Goal: Check status: Check status

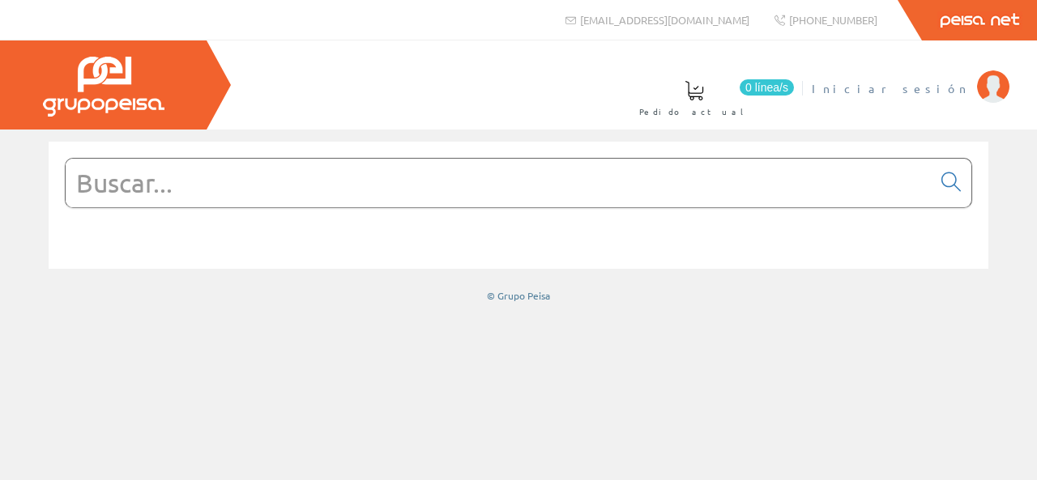
click at [904, 88] on span "Iniciar sesión" at bounding box center [890, 88] width 157 height 16
click at [997, 81] on img at bounding box center [993, 86] width 32 height 32
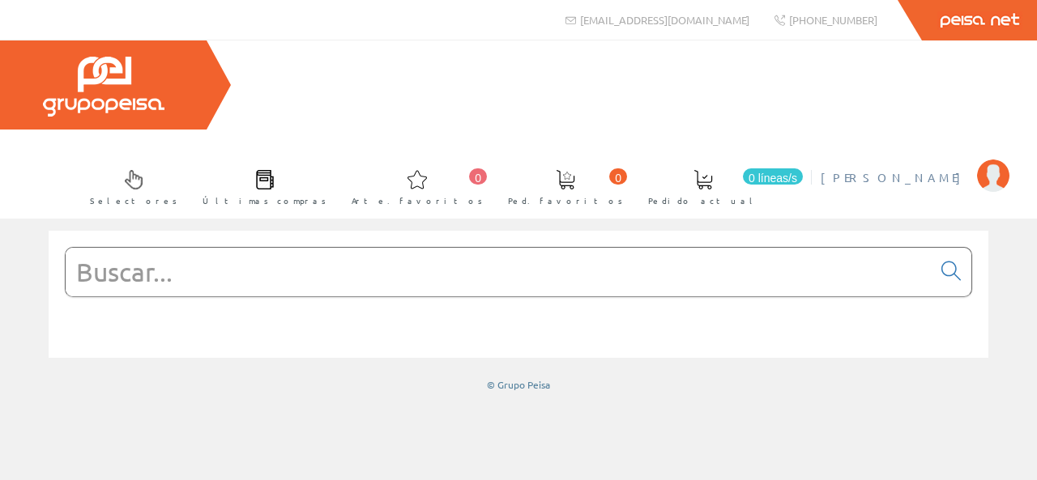
click at [994, 160] on img at bounding box center [993, 176] width 32 height 32
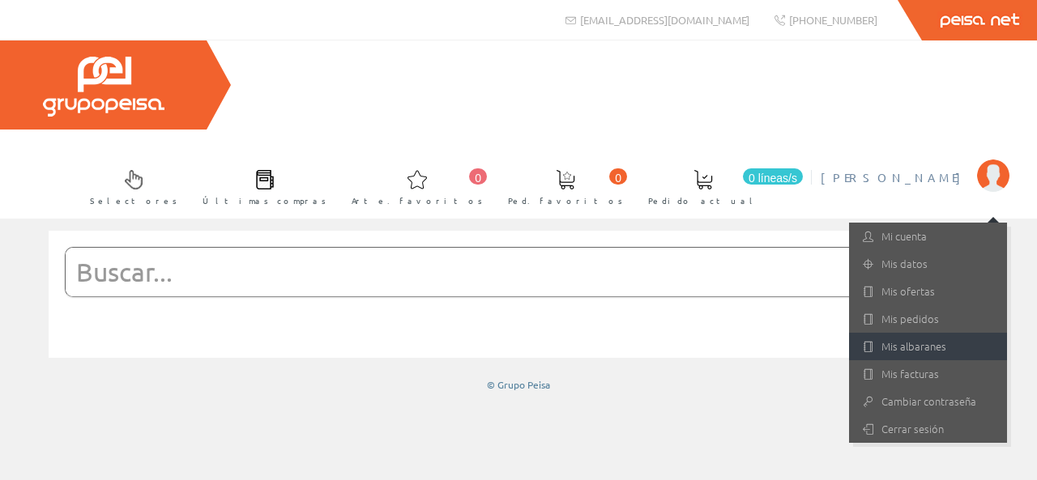
click at [922, 339] on font "Mis albaranes" at bounding box center [914, 346] width 65 height 15
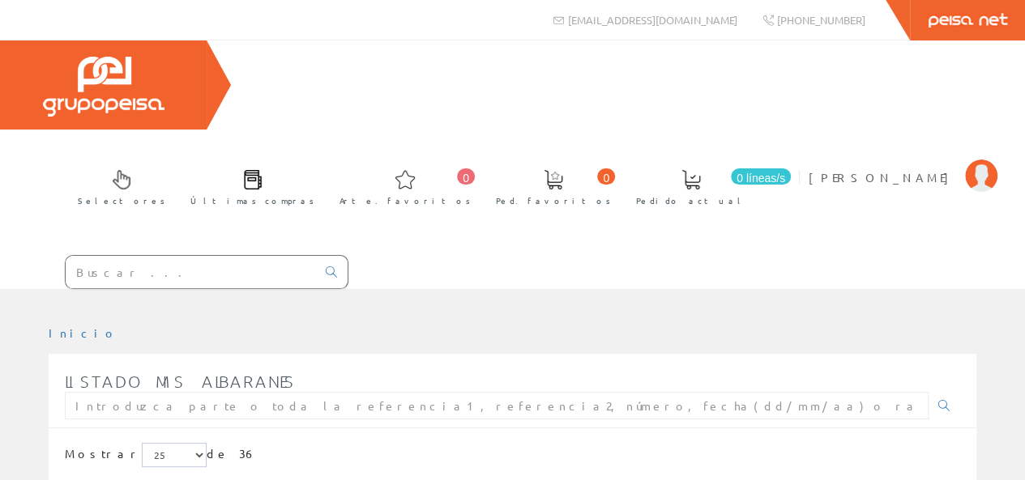
scroll to position [81, 0]
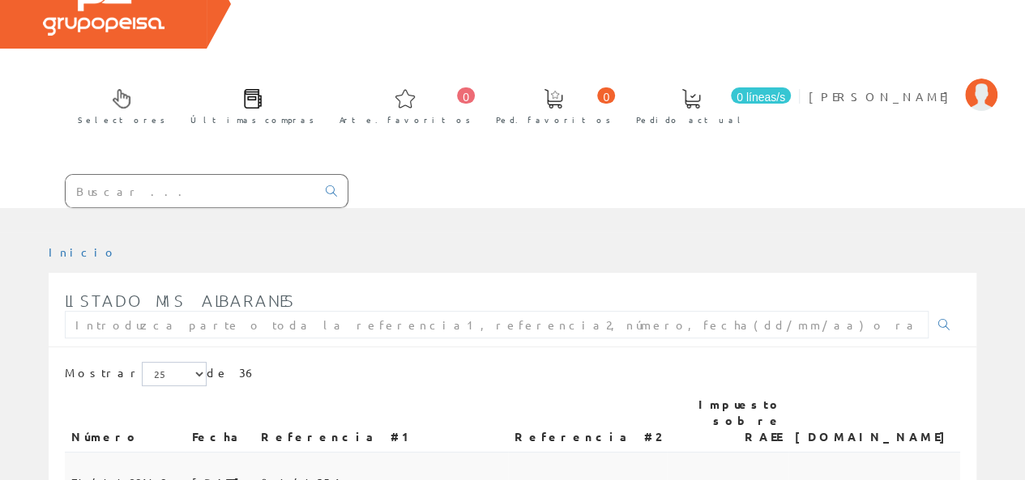
click at [105, 469] on span "71/1189419" at bounding box center [118, 483] width 94 height 28
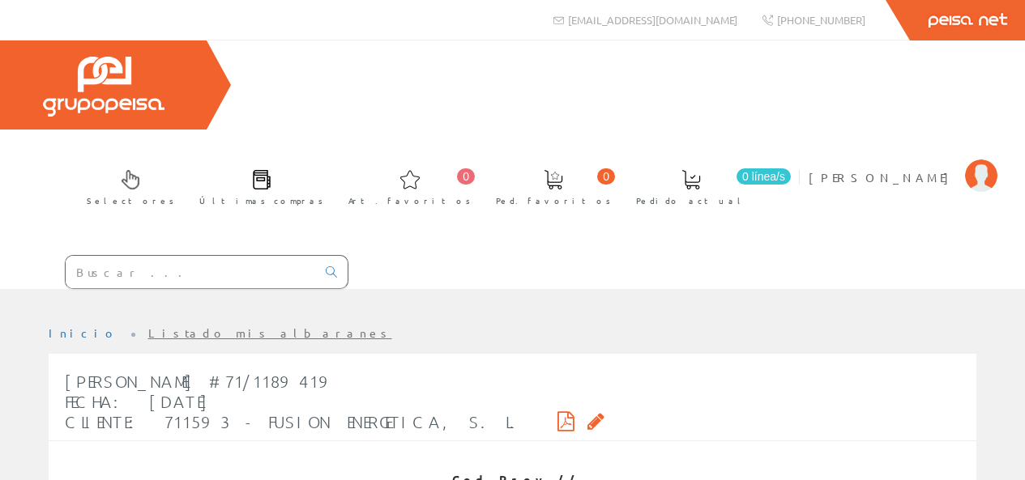
click at [98, 466] on th at bounding box center [149, 488] width 169 height 45
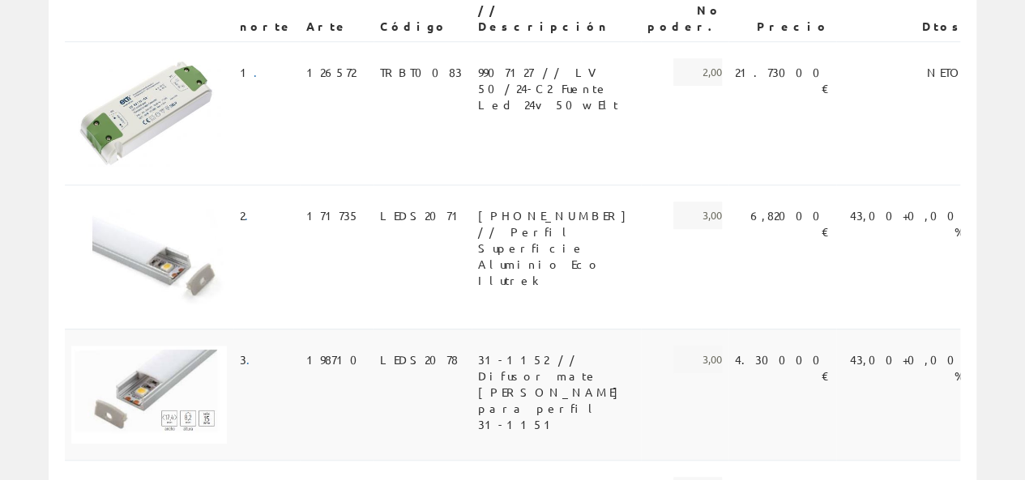
scroll to position [162, 0]
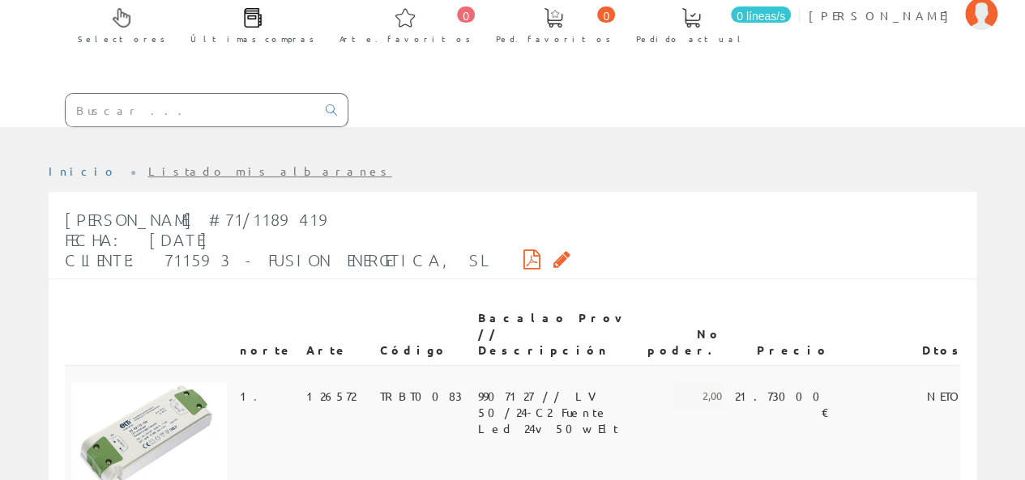
click at [380, 389] on font "TRBT0083" at bounding box center [421, 396] width 82 height 15
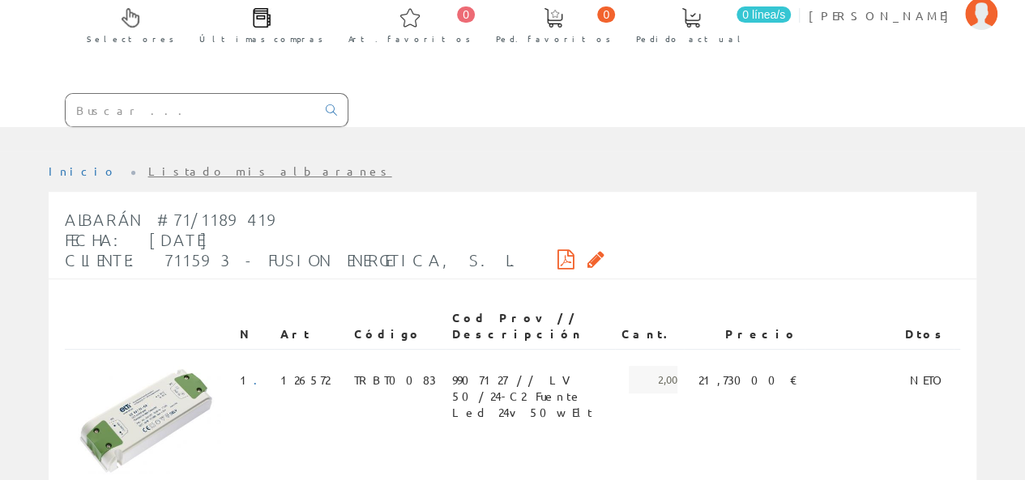
scroll to position [162, 0]
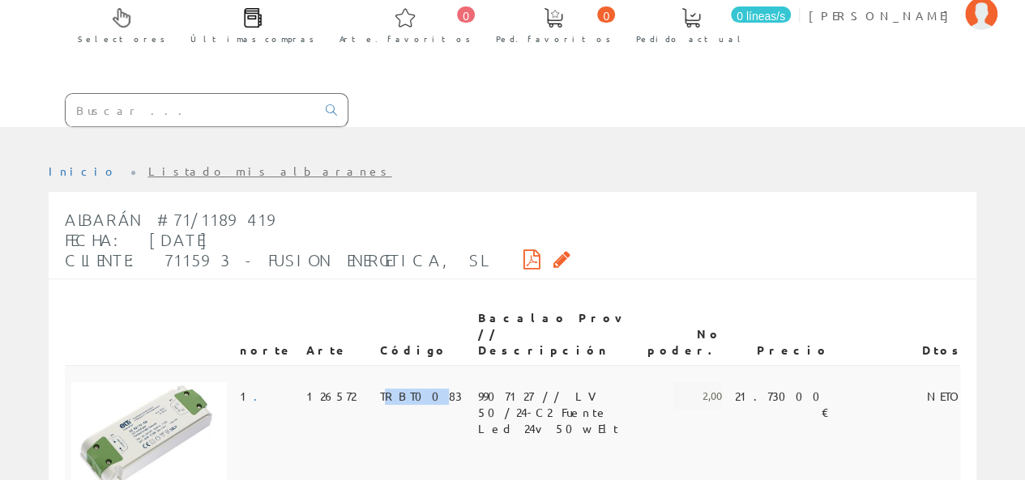
drag, startPoint x: 386, startPoint y: 284, endPoint x: 339, endPoint y: 293, distance: 47.8
click at [380, 382] on span "TRBT0083" at bounding box center [421, 396] width 82 height 28
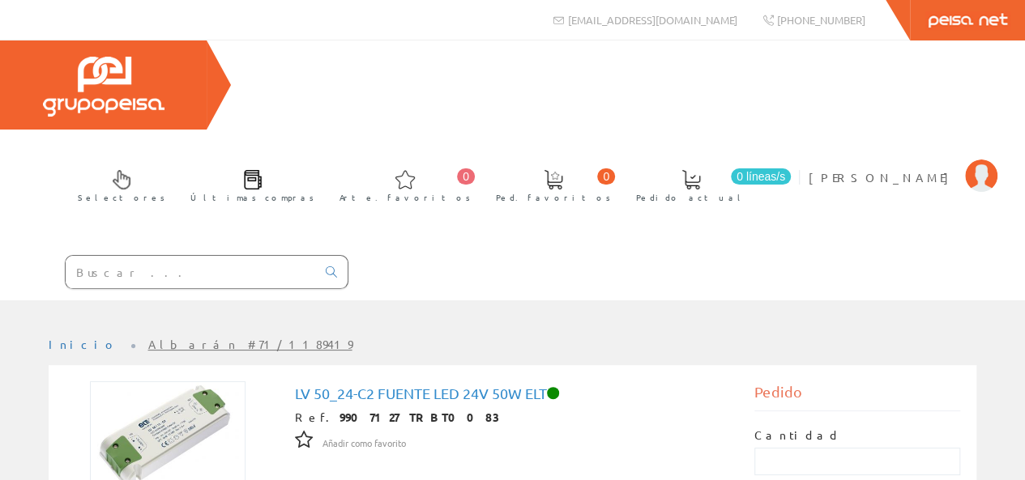
click at [340, 410] on font "9907127 TRBT0083" at bounding box center [420, 417] width 160 height 15
copy font "9907127"
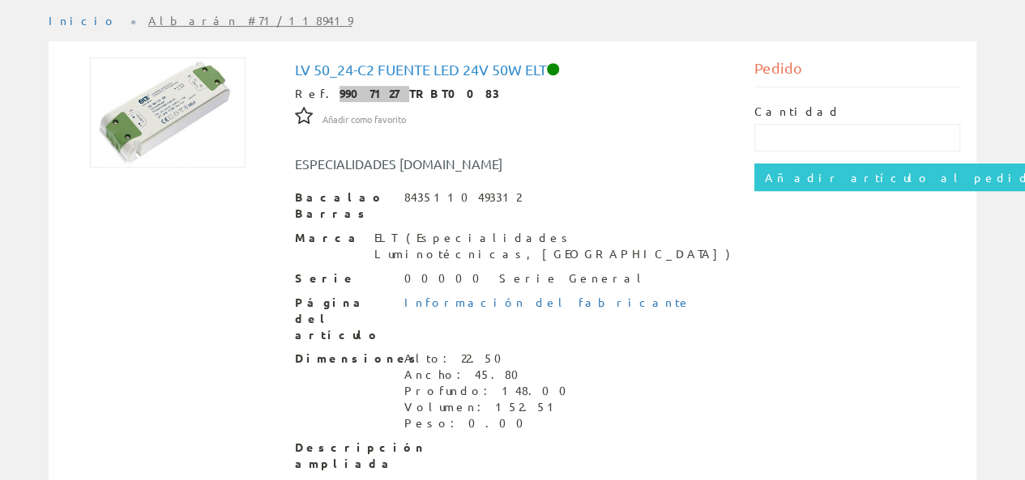
scroll to position [400, 0]
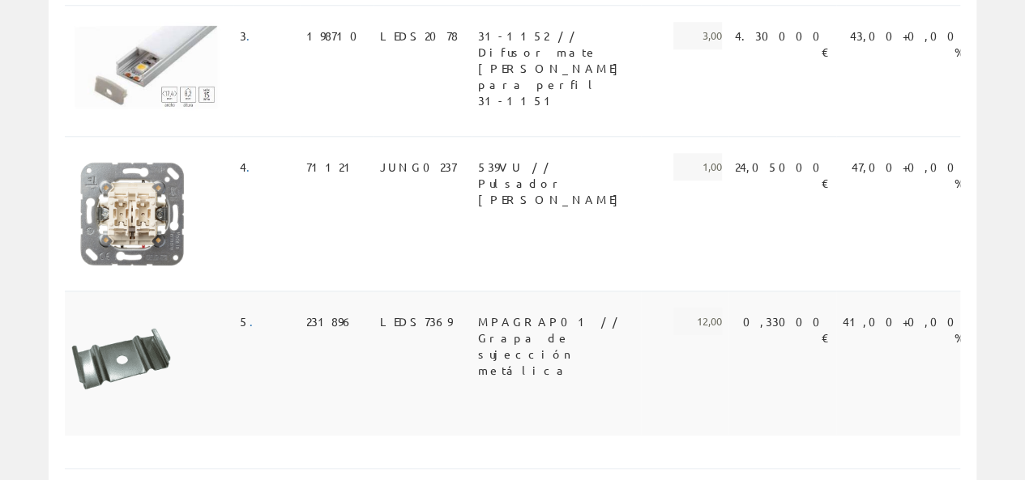
scroll to position [822, 0]
